Goal: Transaction & Acquisition: Purchase product/service

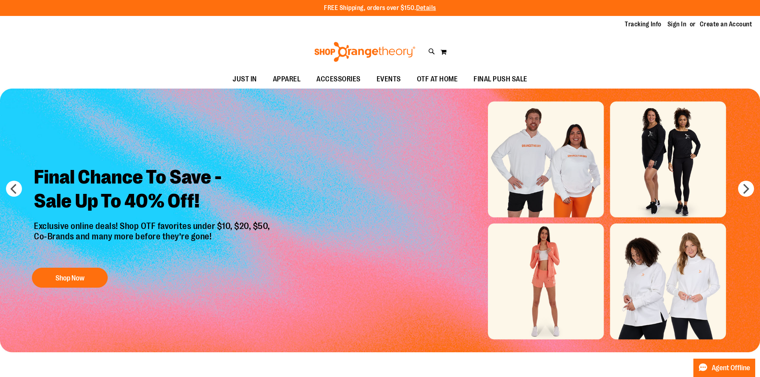
type input "**********"
click at [692, 25] on li "Sign In" at bounding box center [680, 24] width 26 height 9
click at [686, 25] on link "Sign In" at bounding box center [676, 24] width 19 height 9
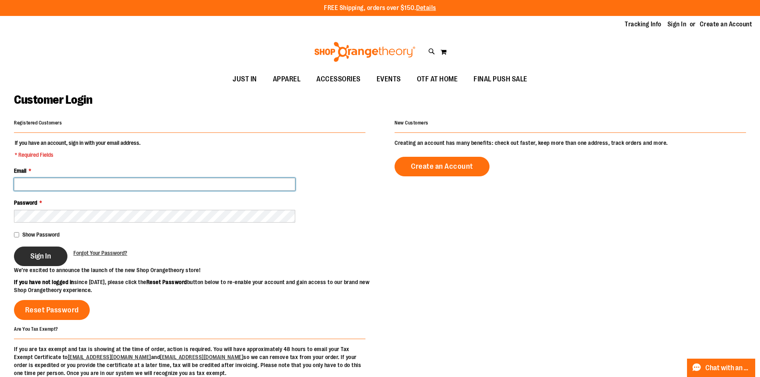
type input "**********"
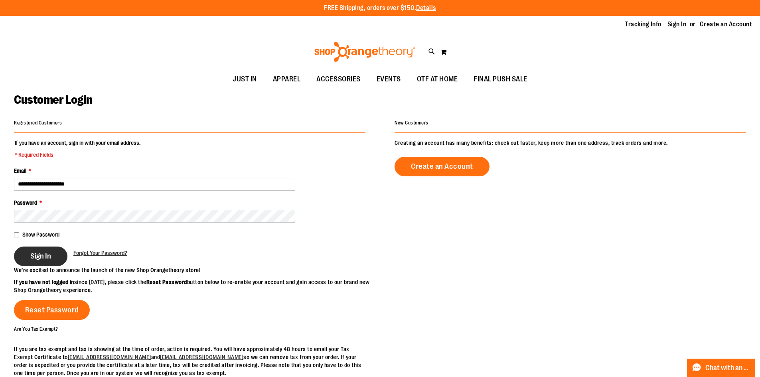
type input "**********"
click at [36, 252] on span "Sign In" at bounding box center [40, 256] width 21 height 9
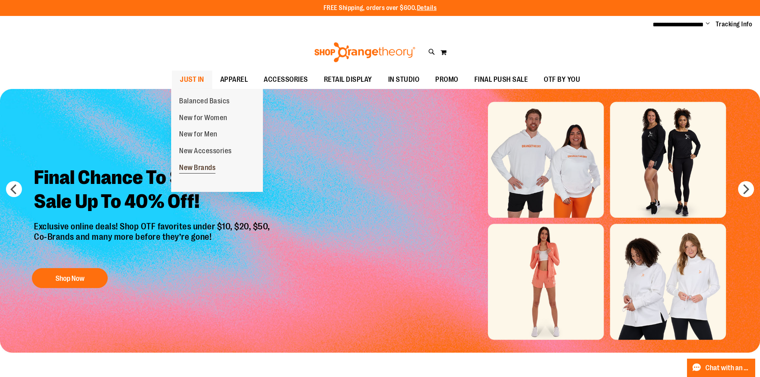
type input "**********"
click at [208, 161] on link "New Brands" at bounding box center [197, 168] width 52 height 17
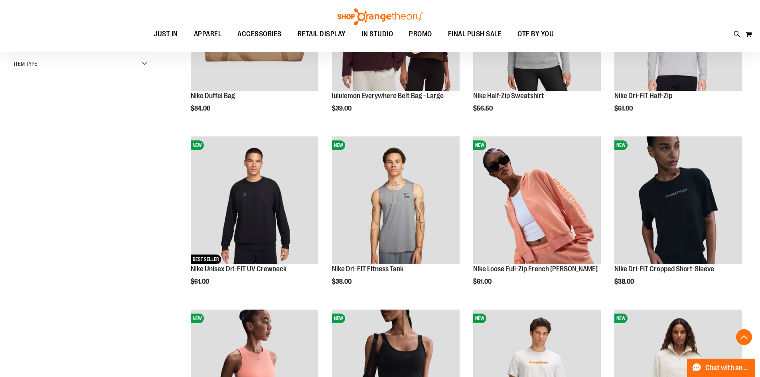
scroll to position [398, 0]
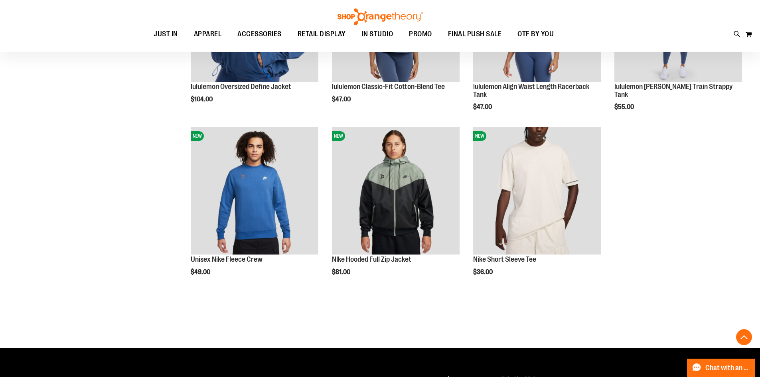
scroll to position [820, 0]
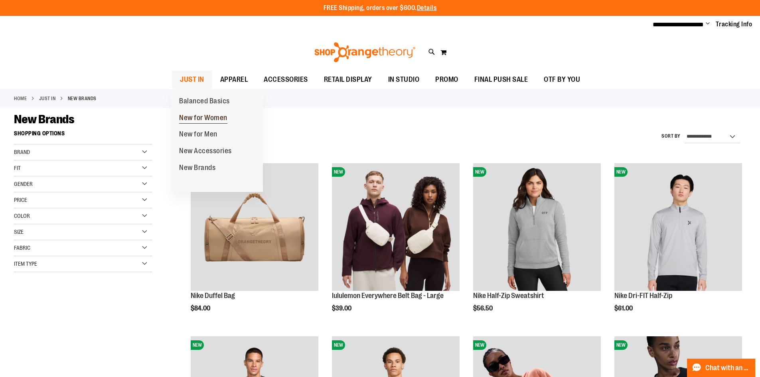
type input "**********"
click at [211, 114] on span "New for Women" at bounding box center [203, 119] width 48 height 10
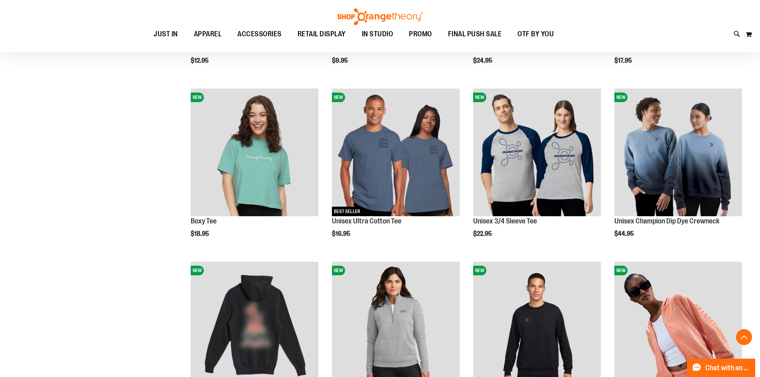
scroll to position [319, 0]
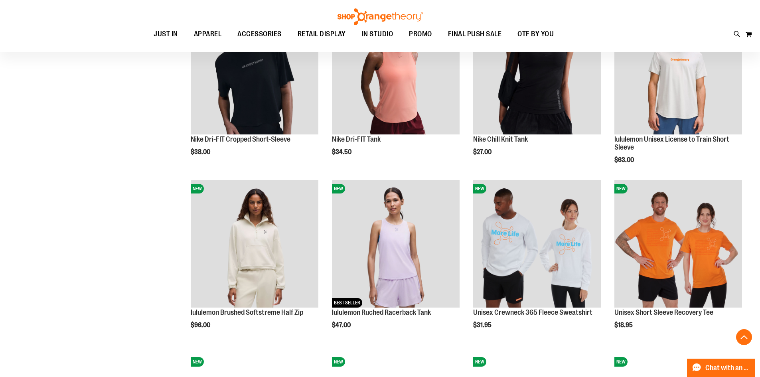
scroll to position [678, 0]
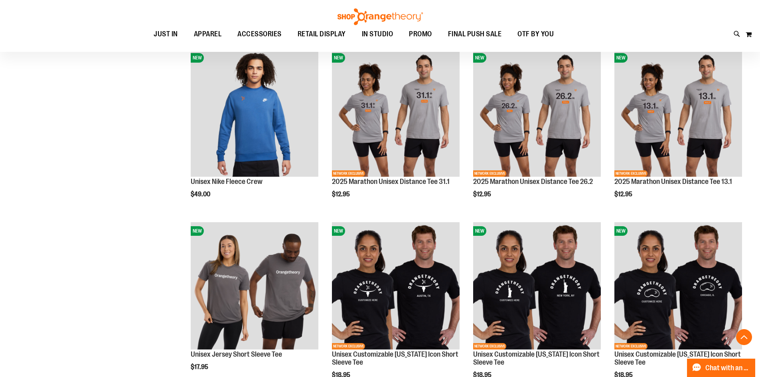
scroll to position [1395, 0]
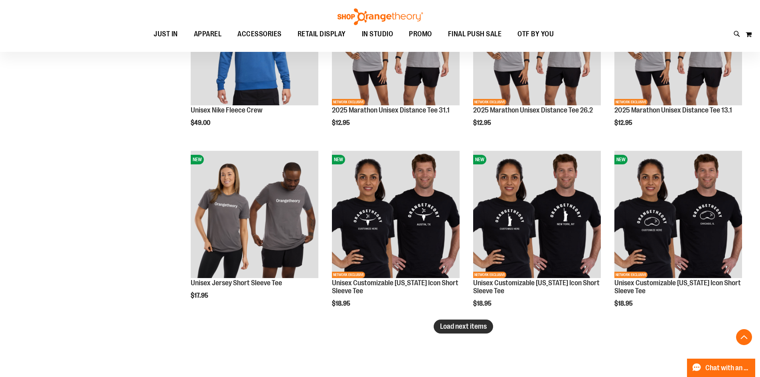
type input "**********"
click at [461, 330] on span "Load next items" at bounding box center [463, 326] width 47 height 8
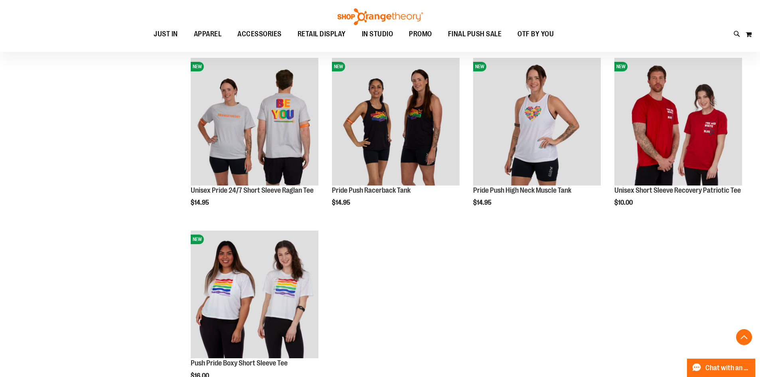
scroll to position [1954, 0]
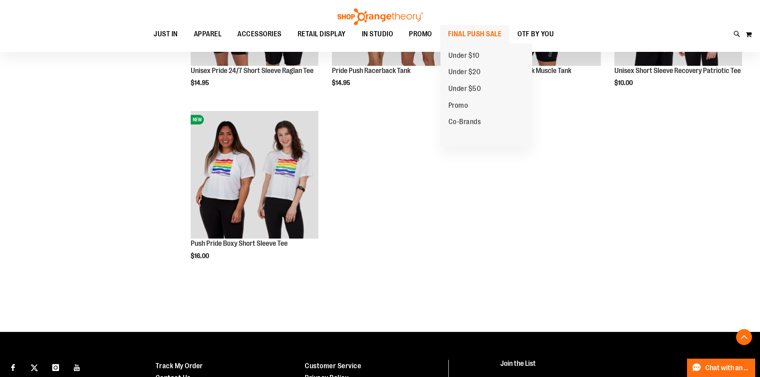
click at [473, 31] on span "FINAL PUSH SALE" at bounding box center [475, 34] width 54 height 18
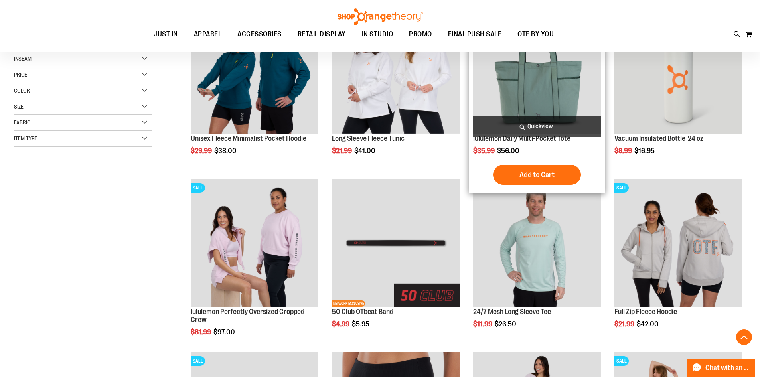
scroll to position [159, 0]
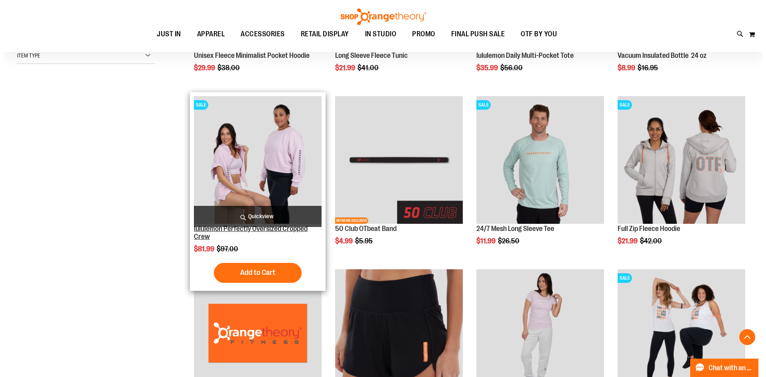
scroll to position [239, 0]
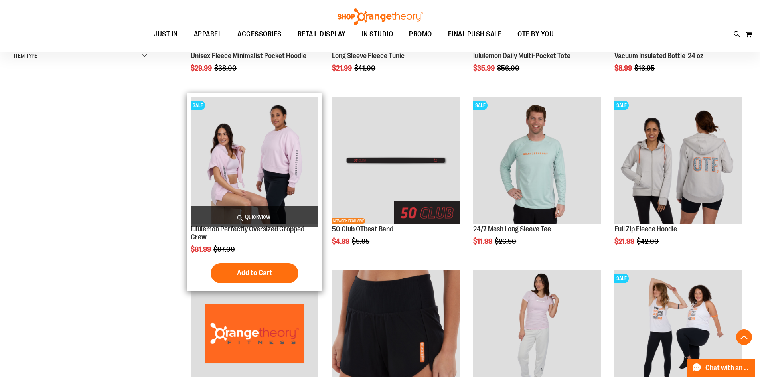
type input "**********"
click at [256, 215] on span "Quickview" at bounding box center [255, 216] width 128 height 21
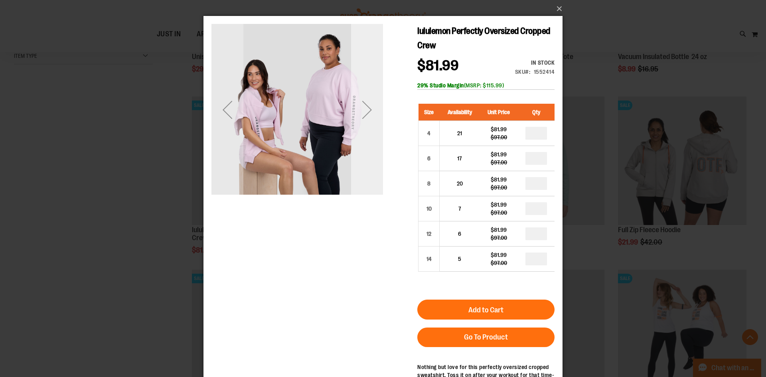
click at [363, 116] on div "Next" at bounding box center [367, 110] width 32 height 32
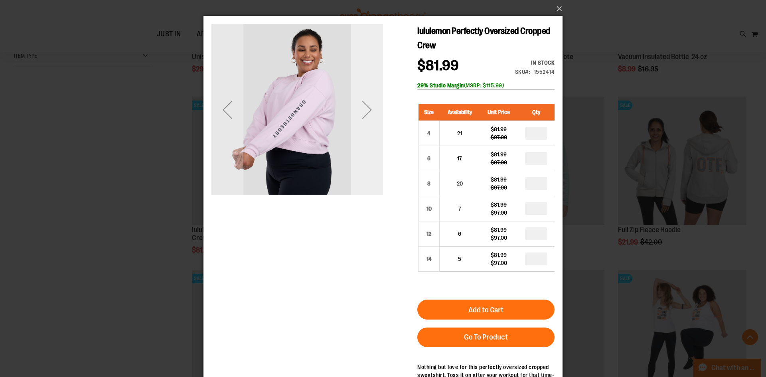
click at [363, 116] on div "Next" at bounding box center [367, 110] width 32 height 32
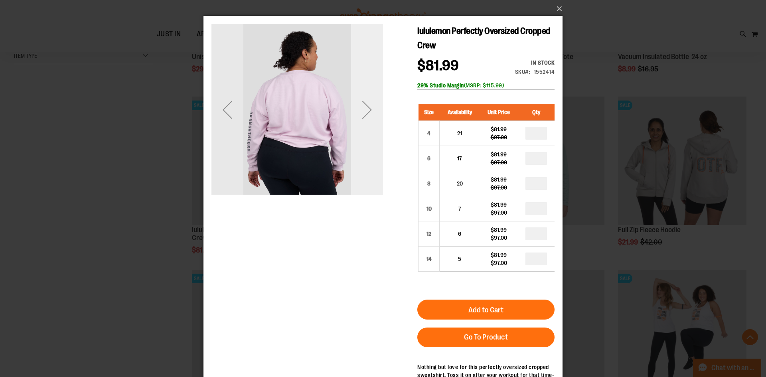
click at [363, 116] on div "Next" at bounding box center [367, 110] width 32 height 32
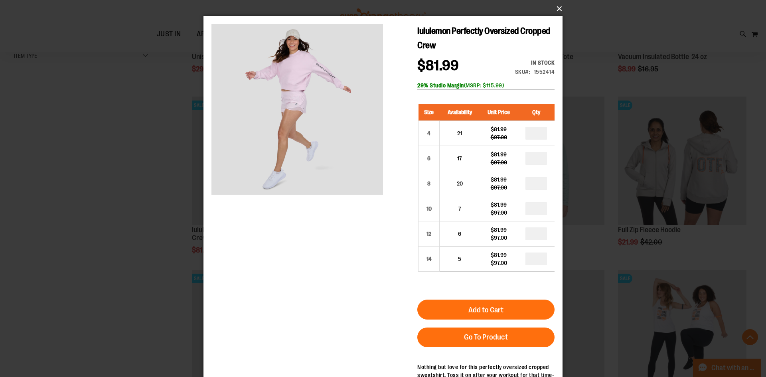
click at [561, 5] on button "×" at bounding box center [385, 9] width 359 height 18
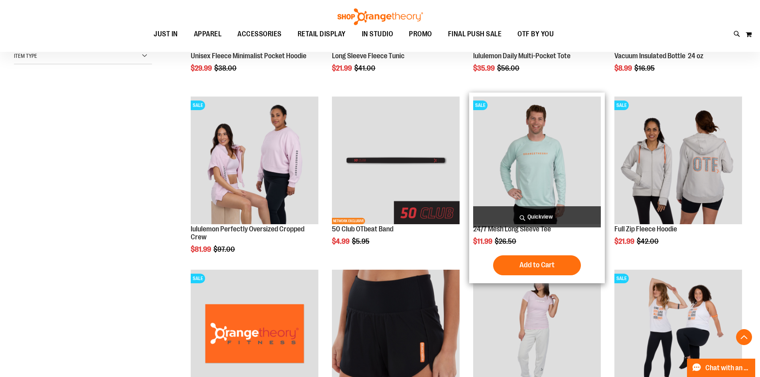
scroll to position [478, 0]
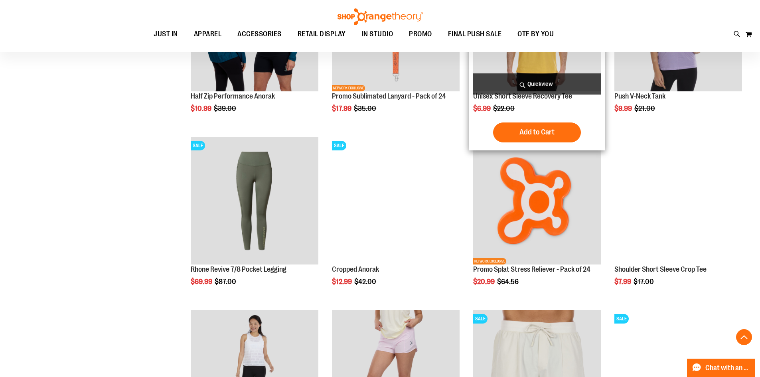
scroll to position [837, 0]
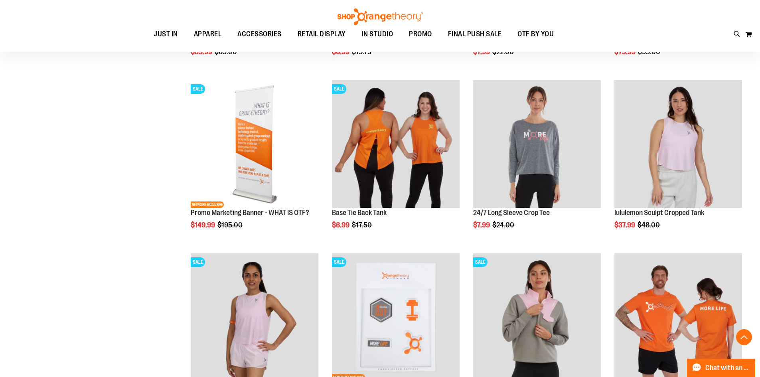
scroll to position [1355, 0]
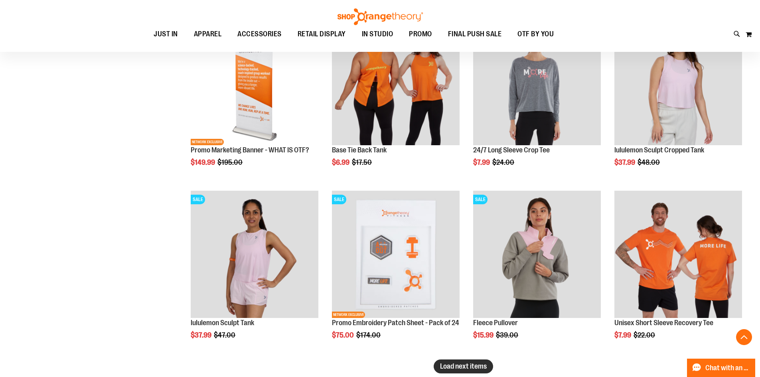
click at [483, 364] on span "Load next items" at bounding box center [463, 366] width 47 height 8
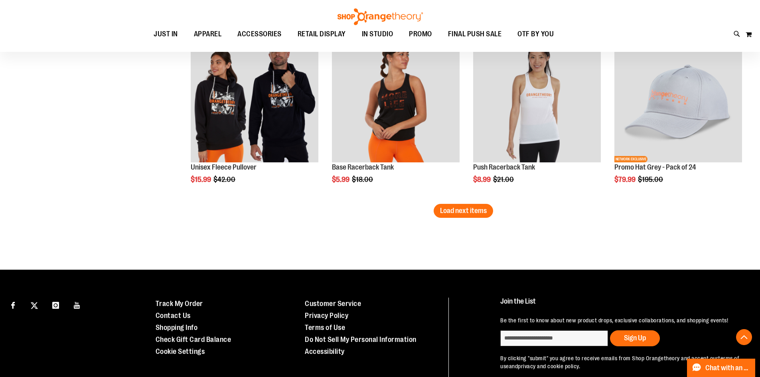
scroll to position [2033, 0]
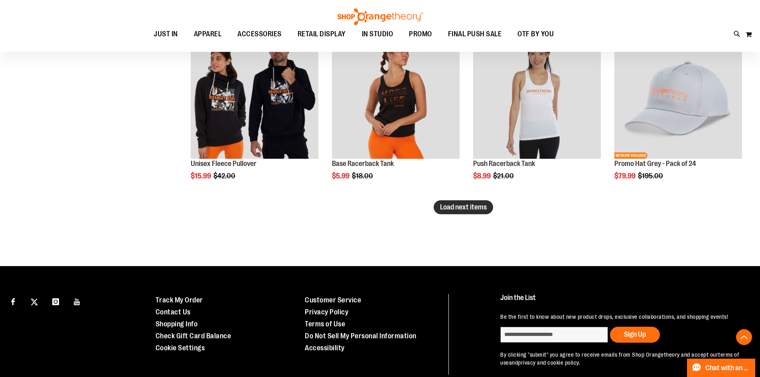
click at [456, 205] on span "Load next items" at bounding box center [463, 207] width 47 height 8
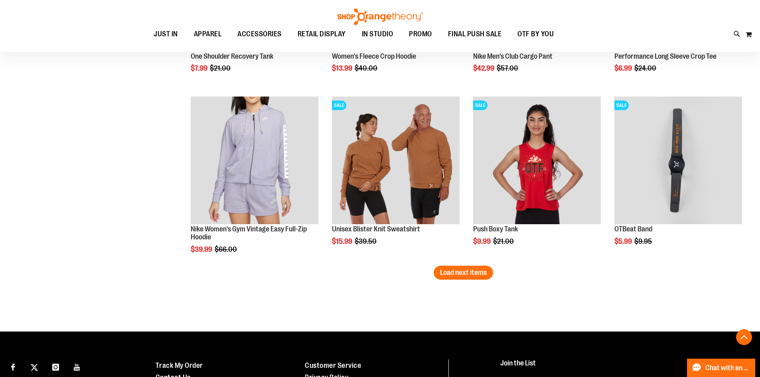
scroll to position [2512, 0]
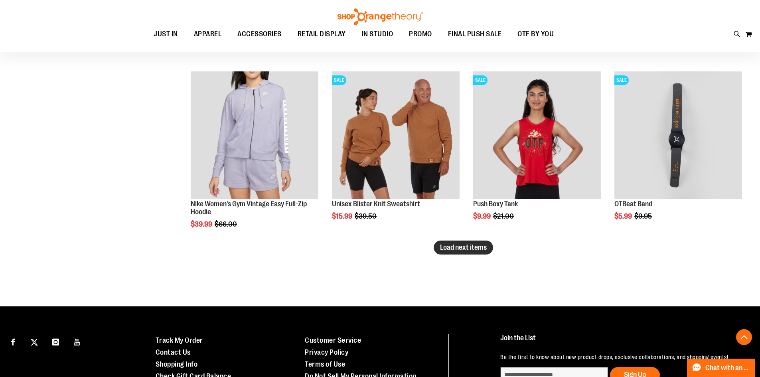
click at [490, 249] on button "Load next items" at bounding box center [462, 247] width 59 height 14
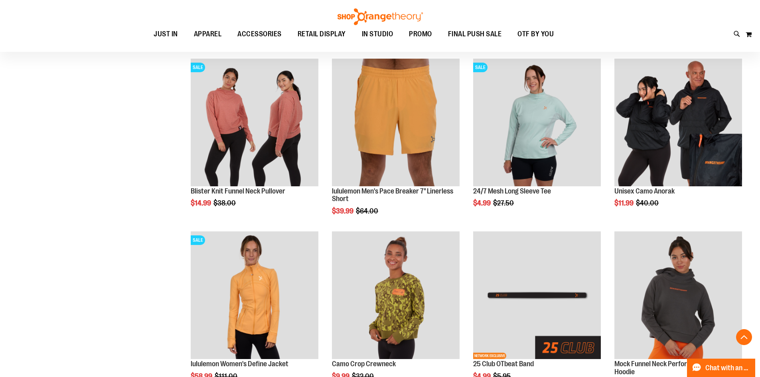
scroll to position [2990, 0]
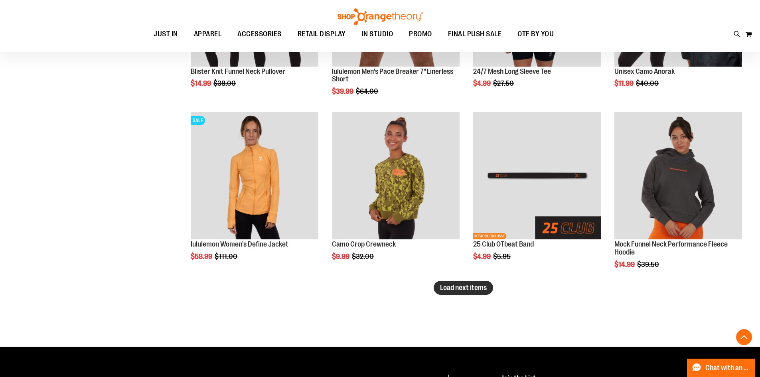
click at [469, 290] on span "Load next items" at bounding box center [463, 288] width 47 height 8
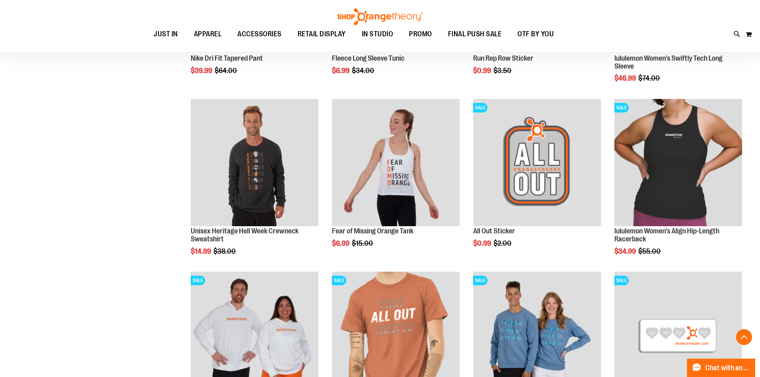
scroll to position [3469, 0]
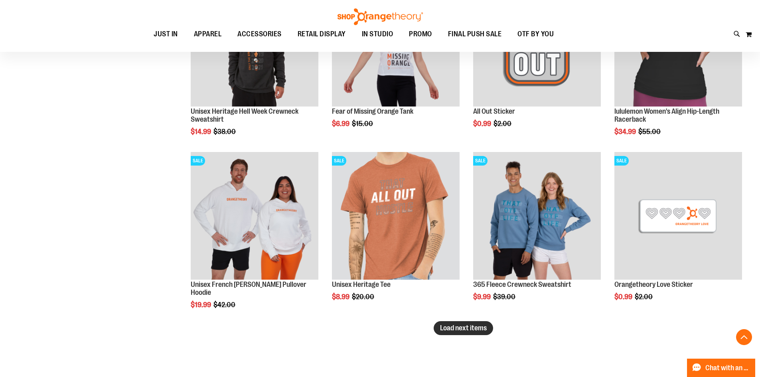
click at [482, 331] on span "Load next items" at bounding box center [463, 328] width 47 height 8
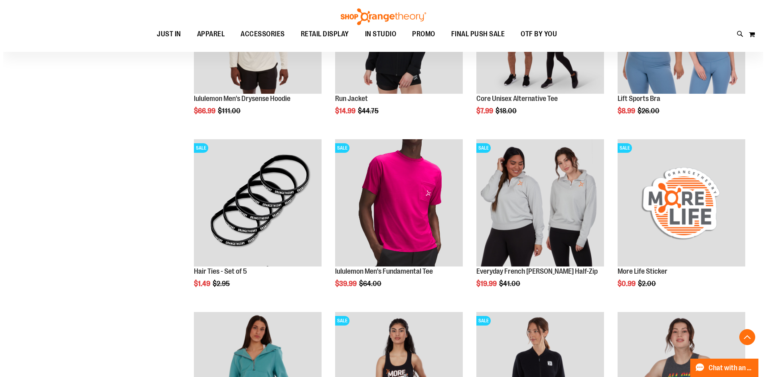
scroll to position [3987, 0]
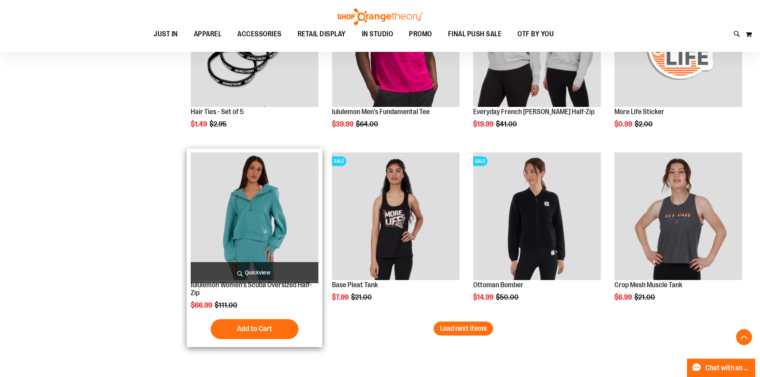
click at [281, 268] on span "Quickview" at bounding box center [255, 272] width 128 height 21
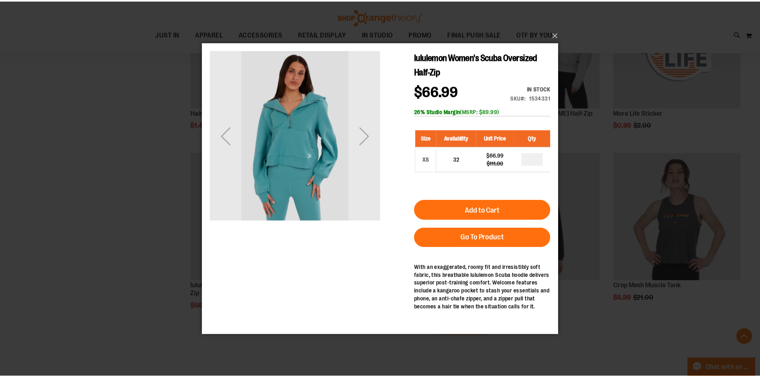
scroll to position [0, 0]
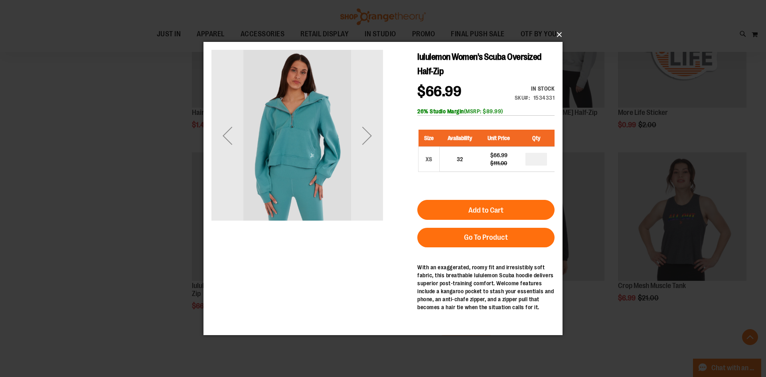
click at [558, 37] on button "×" at bounding box center [385, 35] width 359 height 18
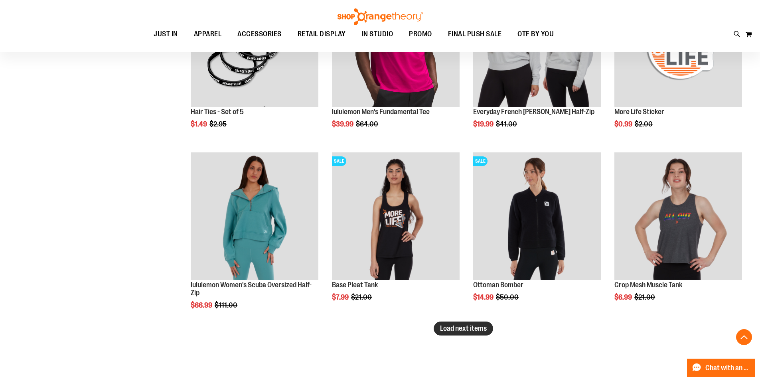
click at [442, 326] on span "Load next items" at bounding box center [463, 328] width 47 height 8
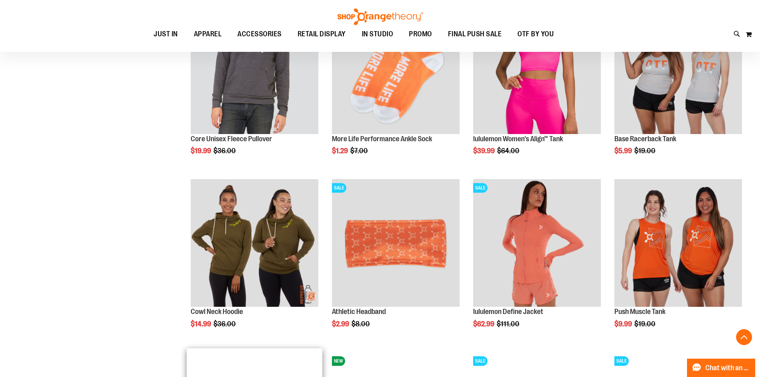
scroll to position [4585, 0]
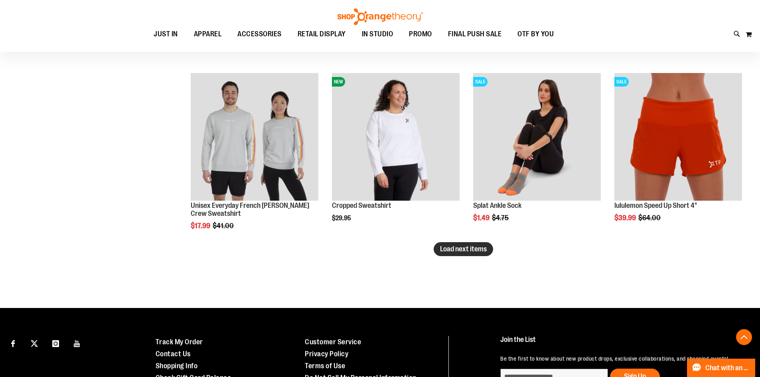
click at [478, 247] on span "Load next items" at bounding box center [463, 249] width 47 height 8
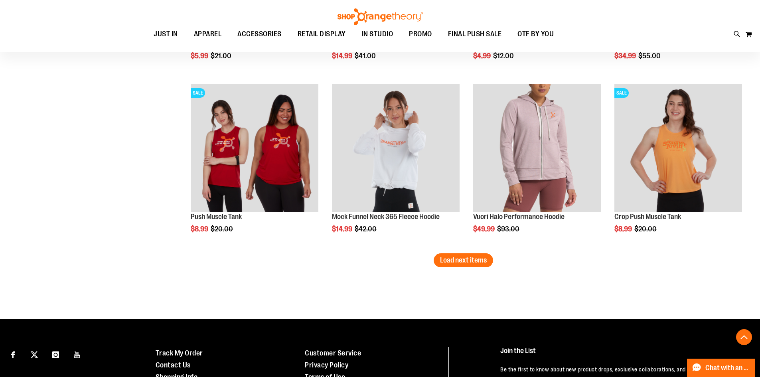
scroll to position [5184, 0]
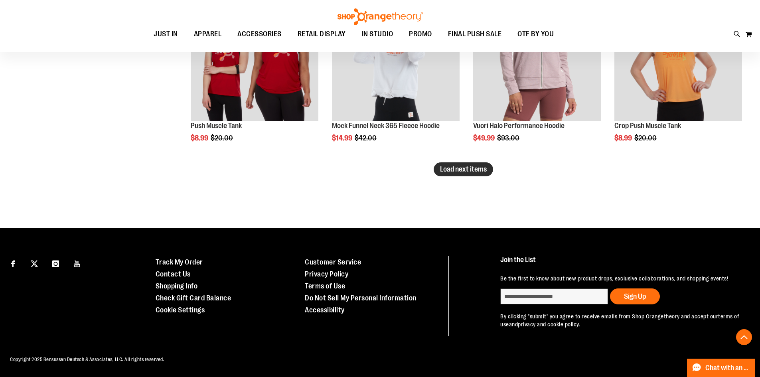
click at [448, 165] on span "Load next items" at bounding box center [463, 169] width 47 height 8
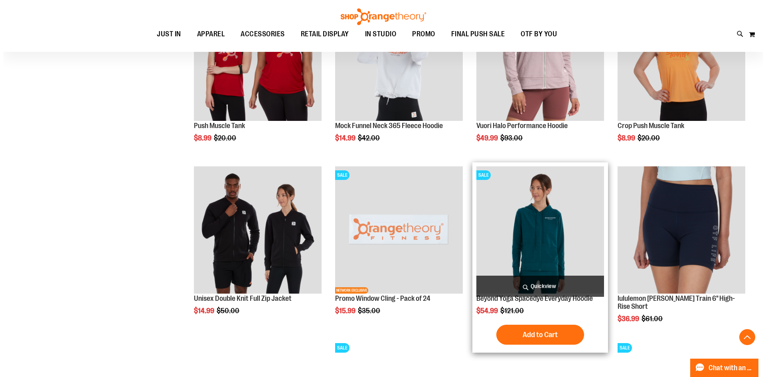
scroll to position [4985, 0]
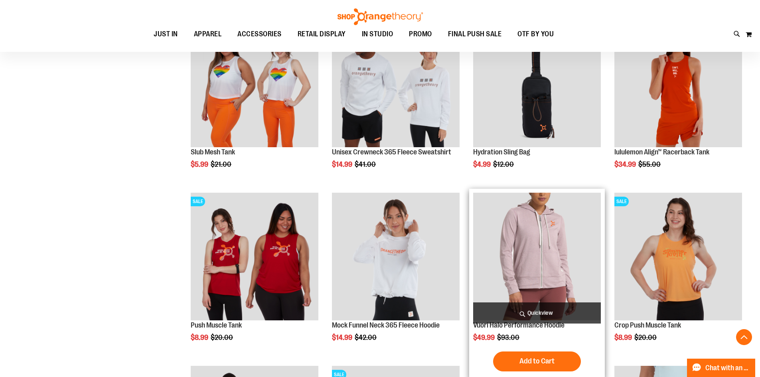
click at [539, 315] on span "Quickview" at bounding box center [537, 312] width 128 height 21
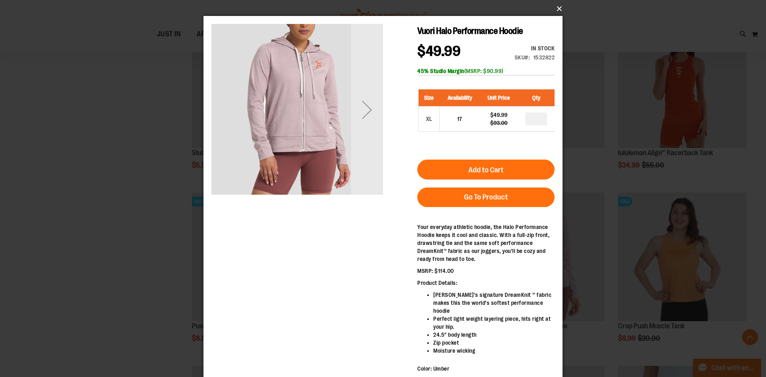
click at [560, 11] on button "×" at bounding box center [385, 9] width 359 height 18
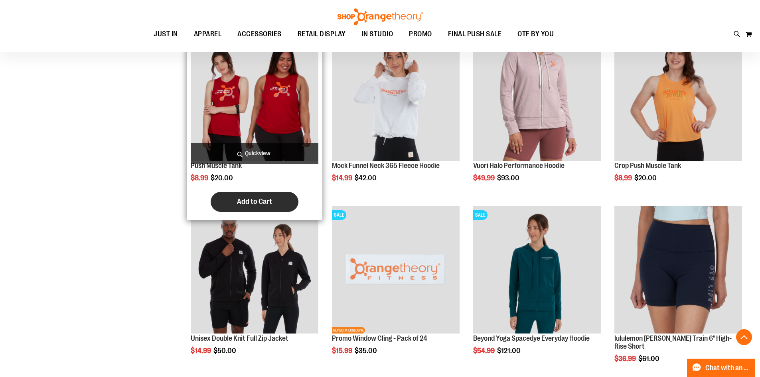
scroll to position [5304, 0]
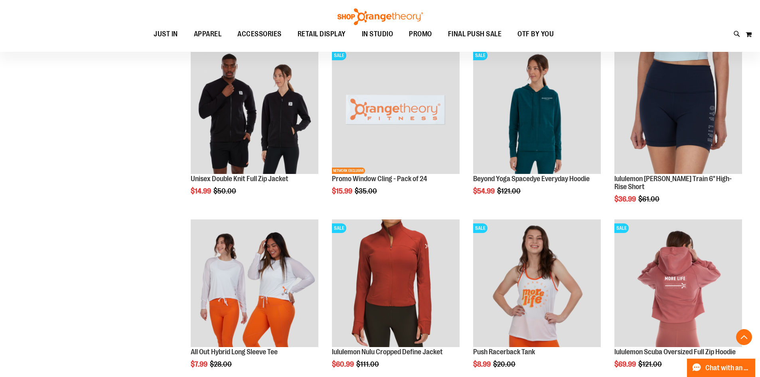
scroll to position [5583, 0]
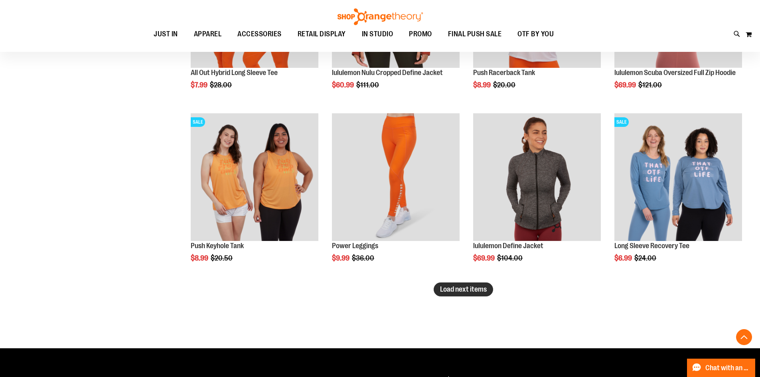
click at [460, 295] on button "Load next items" at bounding box center [462, 289] width 59 height 14
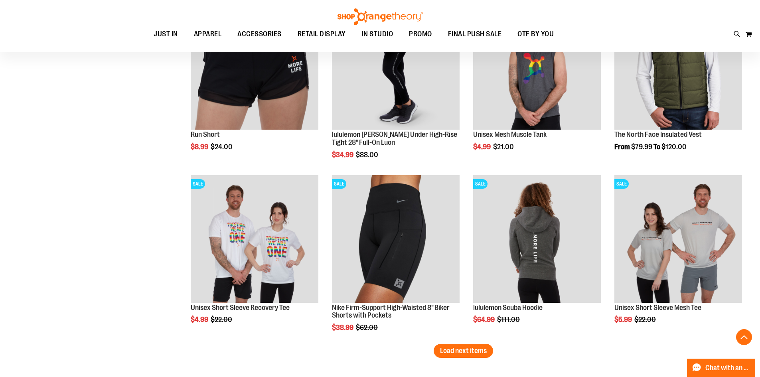
scroll to position [6141, 0]
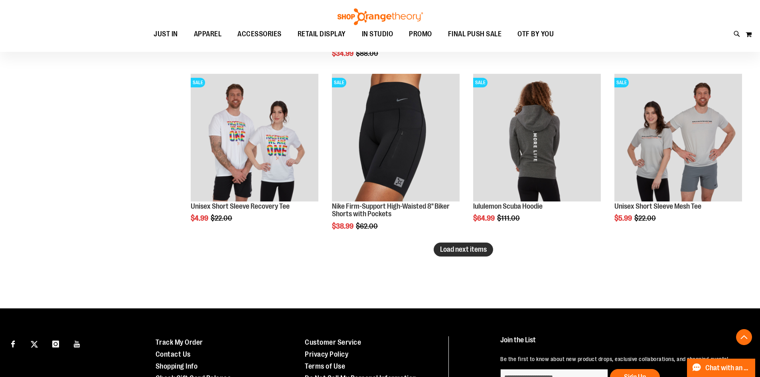
click at [480, 250] on span "Load next items" at bounding box center [463, 249] width 47 height 8
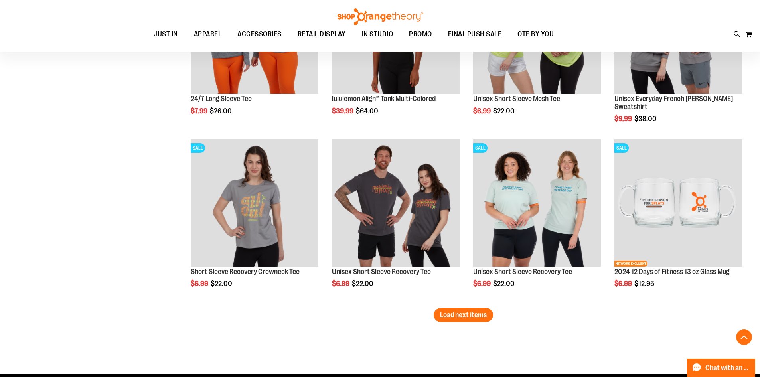
scroll to position [6699, 0]
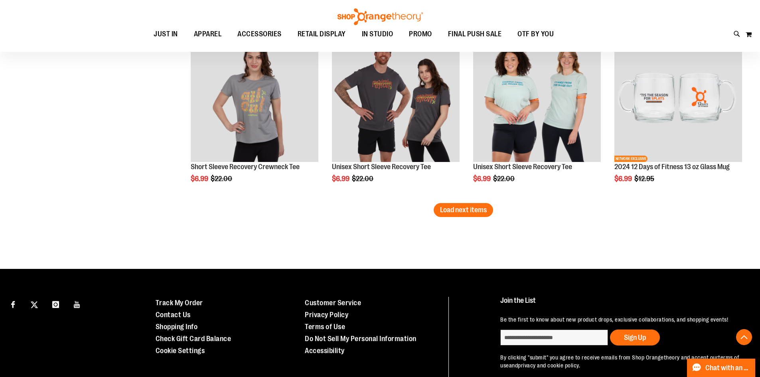
click at [450, 203] on button "Load next items" at bounding box center [462, 210] width 59 height 14
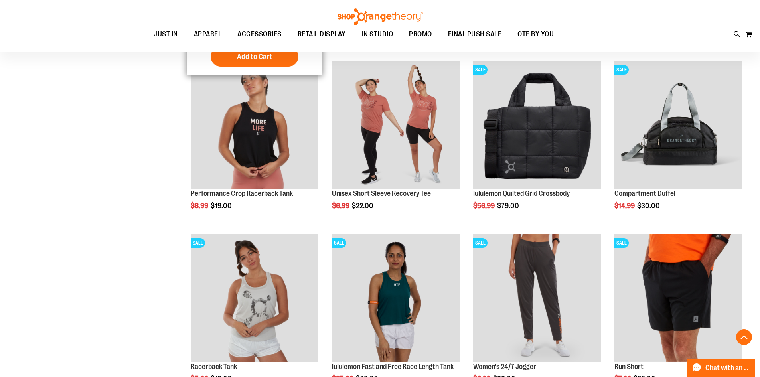
scroll to position [7138, 0]
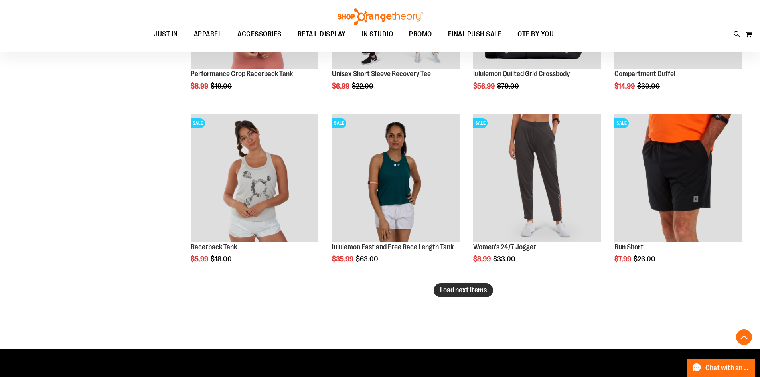
click at [457, 286] on span "Load next items" at bounding box center [463, 290] width 47 height 8
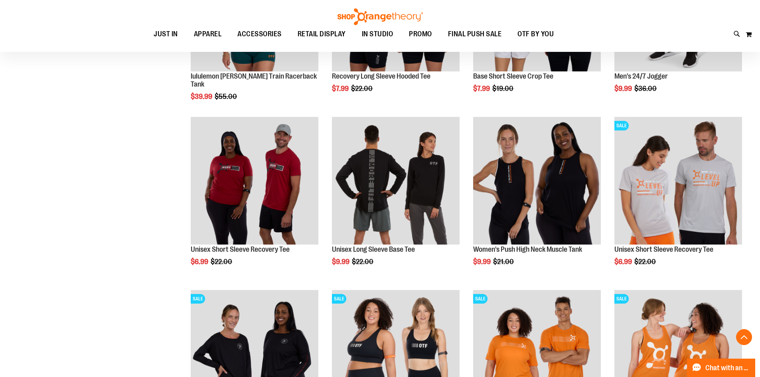
scroll to position [7377, 0]
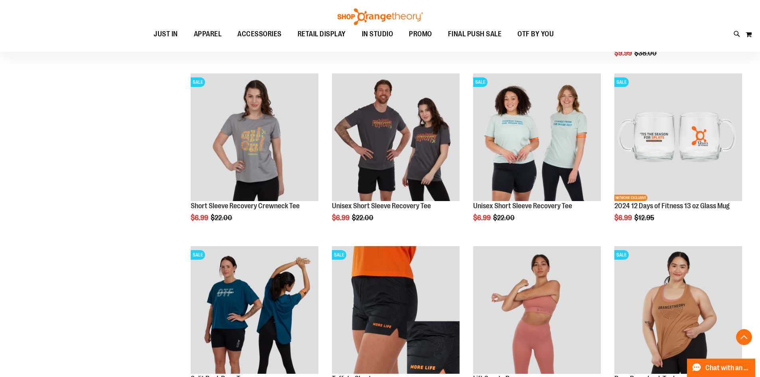
scroll to position [6619, 0]
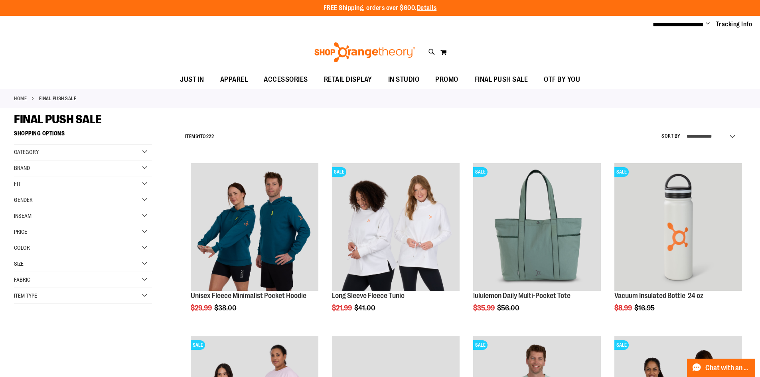
click at [707, 22] on span "Change" at bounding box center [707, 24] width 4 height 8
click at [658, 57] on link "Sign Out" at bounding box center [679, 53] width 70 height 15
